Goal: Find specific page/section: Find specific page/section

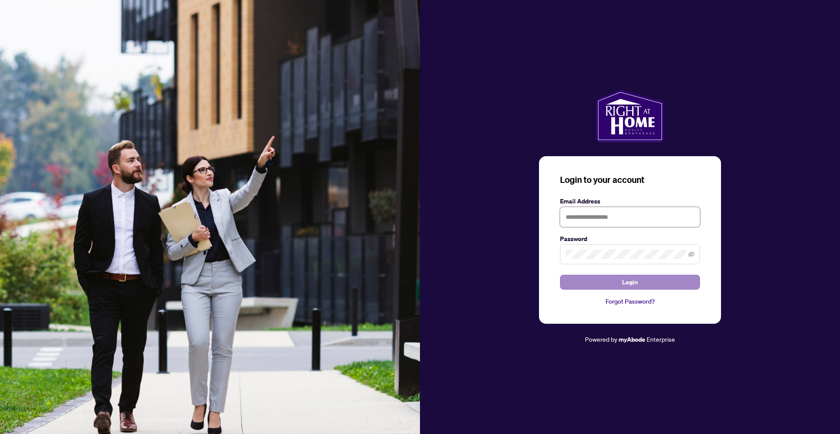
type input "**********"
click at [651, 278] on button "Login" at bounding box center [630, 282] width 140 height 15
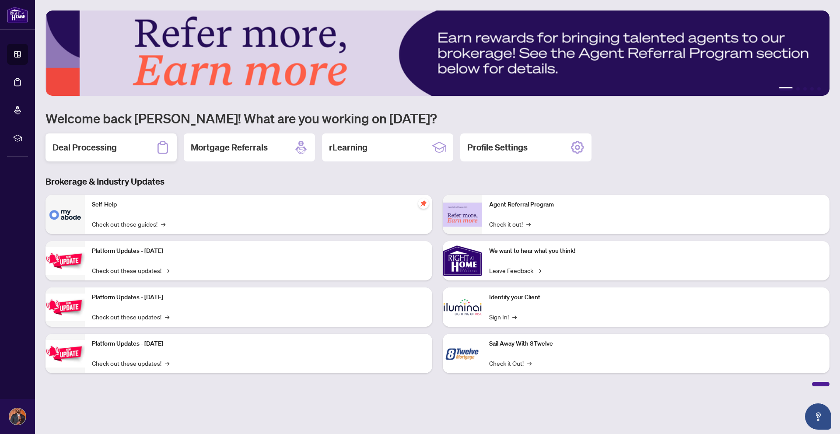
click at [133, 150] on div "Deal Processing" at bounding box center [110, 147] width 131 height 28
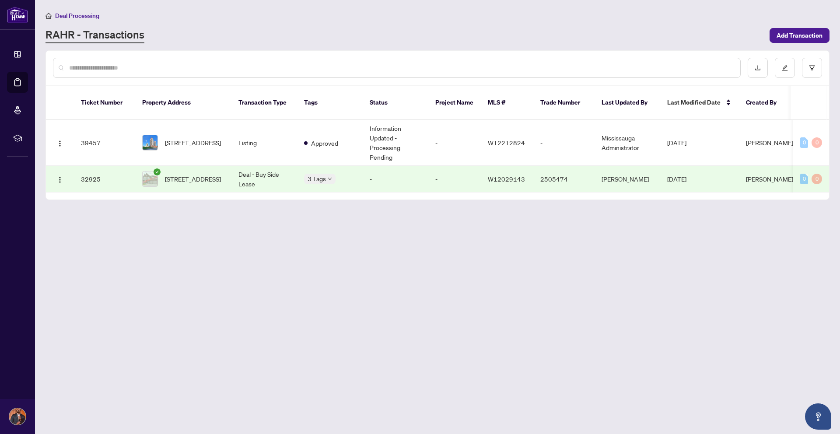
click at [416, 166] on td "-" at bounding box center [396, 179] width 66 height 27
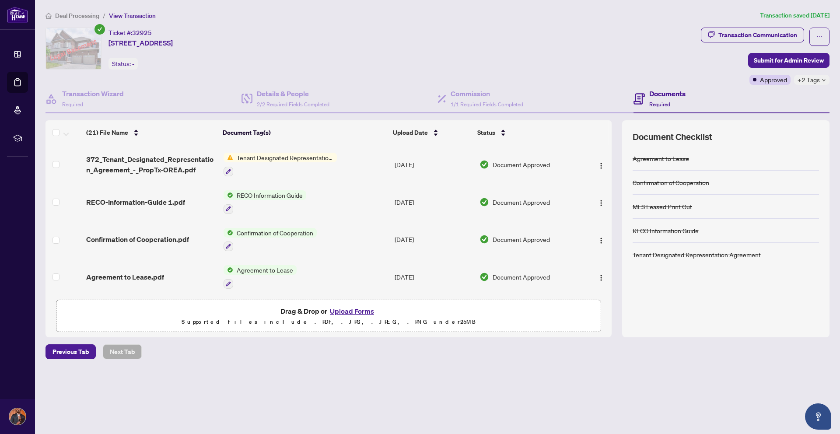
scroll to position [629, 0]
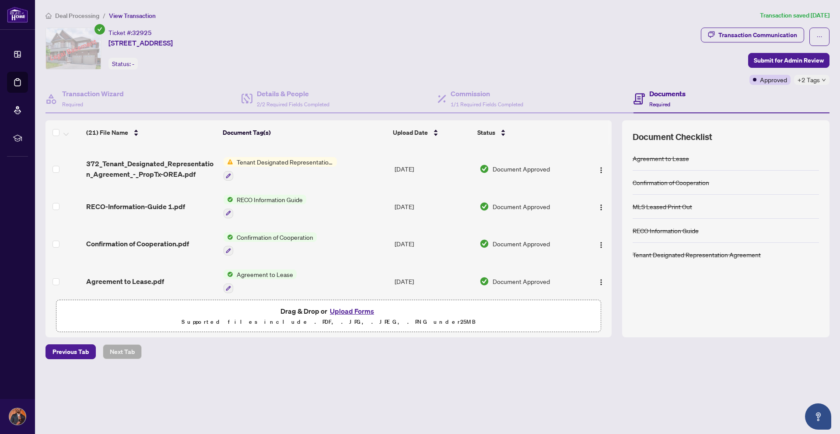
click at [271, 269] on span "Agreement to Lease" at bounding box center [264, 274] width 63 height 10
click at [597, 279] on img "button" at bounding box center [600, 282] width 7 height 7
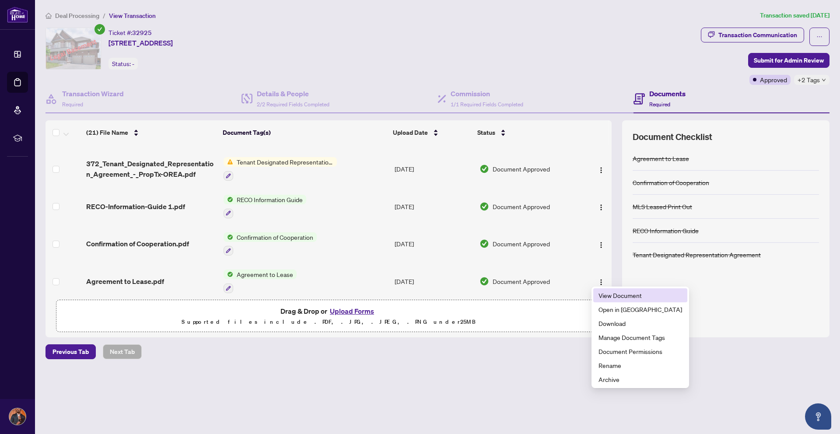
click at [622, 295] on span "View Document" at bounding box center [640, 295] width 84 height 10
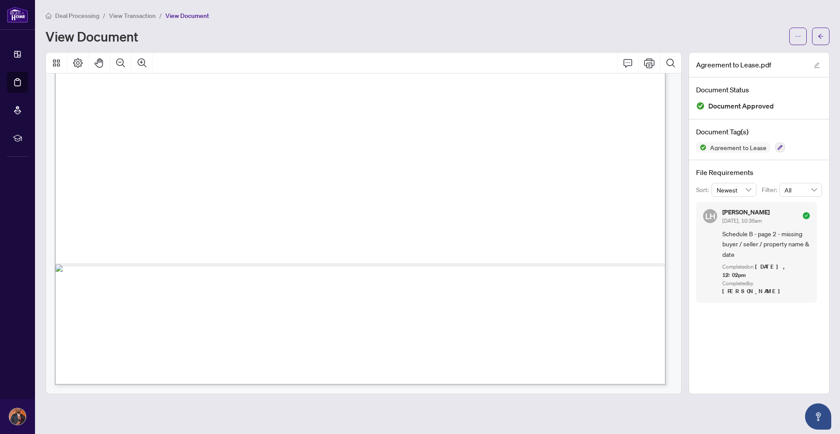
scroll to position [5351, 0]
